Goal: Find specific page/section: Find specific page/section

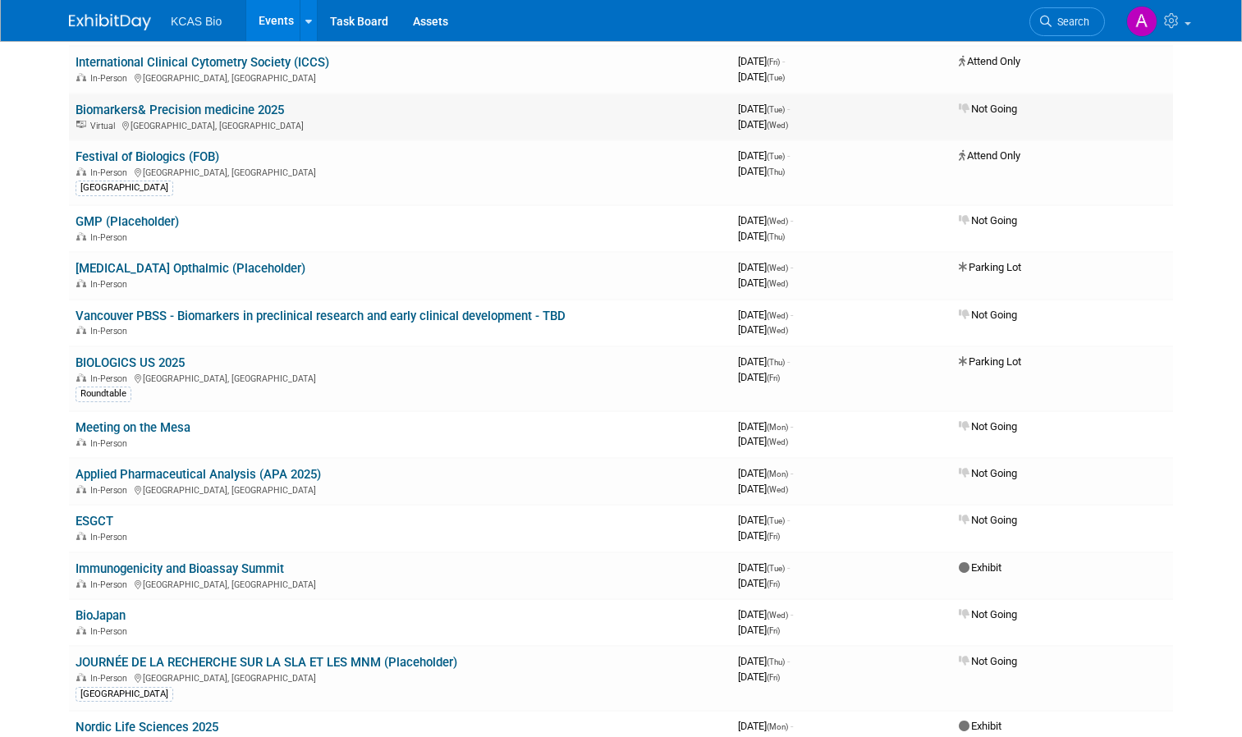
scroll to position [320, 0]
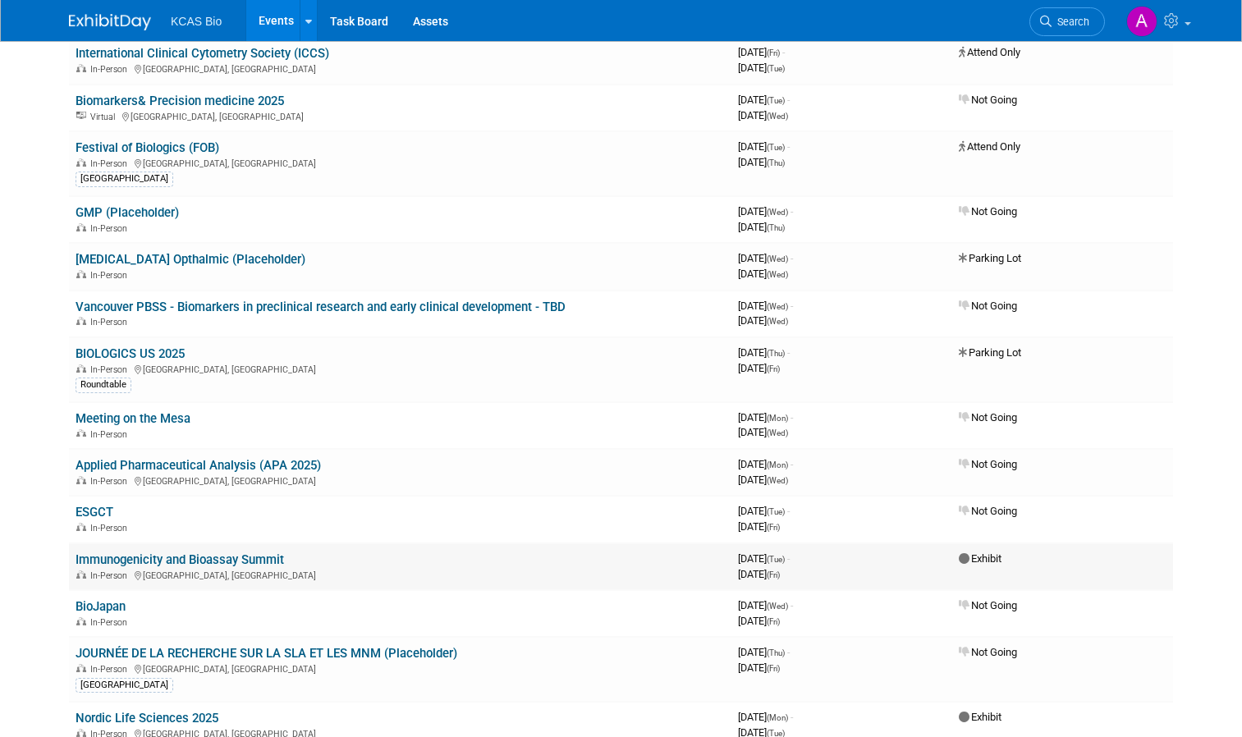
click at [206, 559] on link "Immunogenicity and Bioassay Summit" at bounding box center [180, 560] width 209 height 15
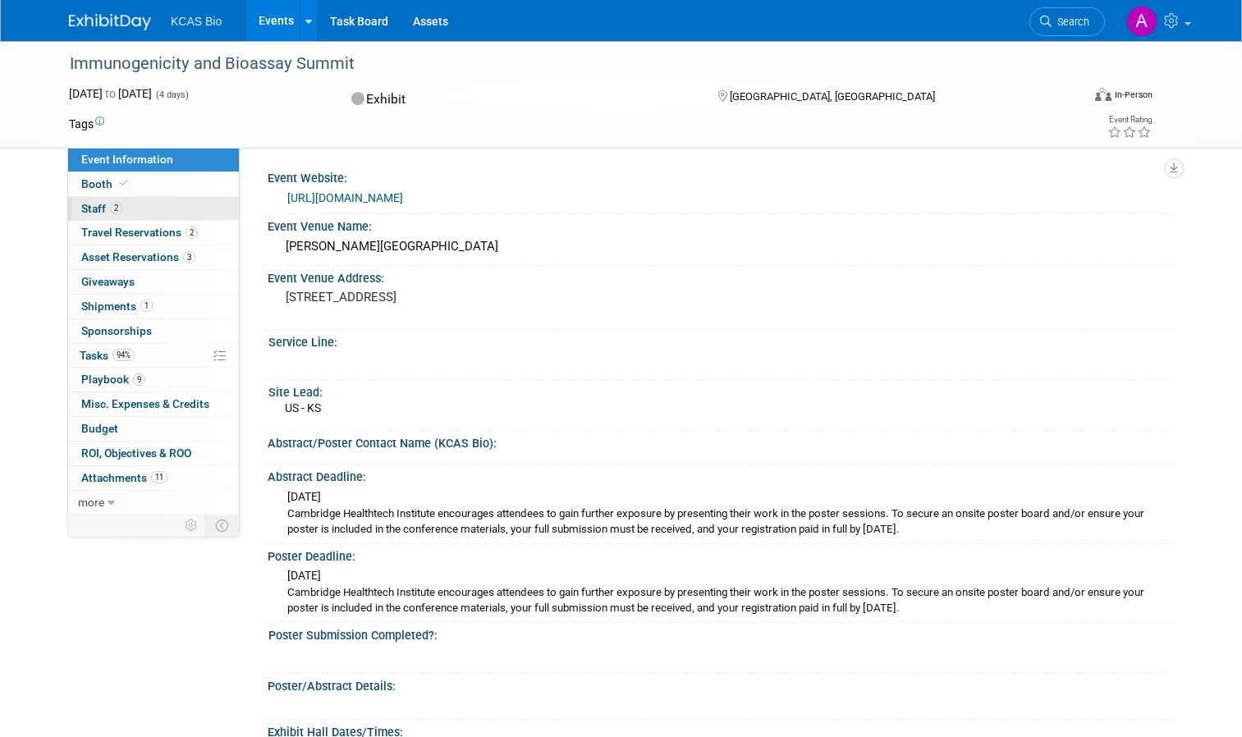
click at [112, 202] on link "2 Staff 2" at bounding box center [153, 209] width 171 height 24
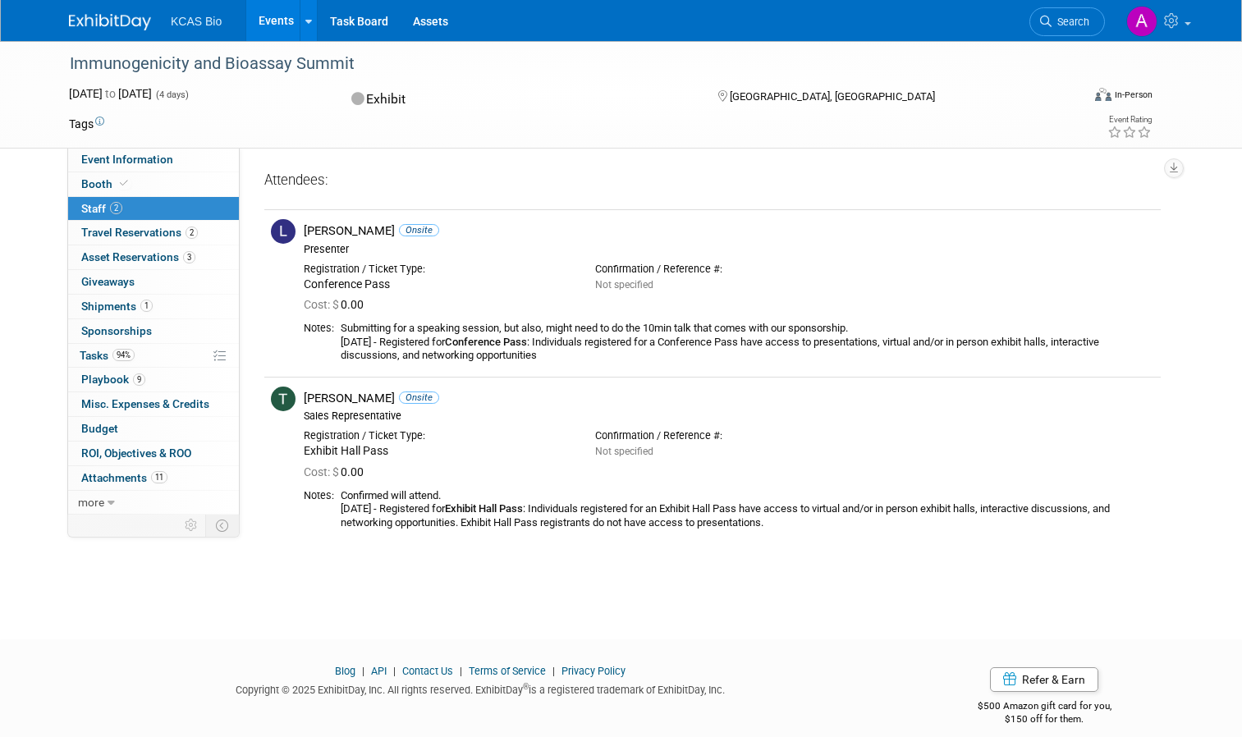
drag, startPoint x: 352, startPoint y: 67, endPoint x: 50, endPoint y: 61, distance: 302.2
click at [57, 61] on div "Immunogenicity and Bioassay Summit" at bounding box center [565, 63] width 1016 height 44
copy div "Immunogenicity and Bioassay Summit"
